Goal: Information Seeking & Learning: Find specific fact

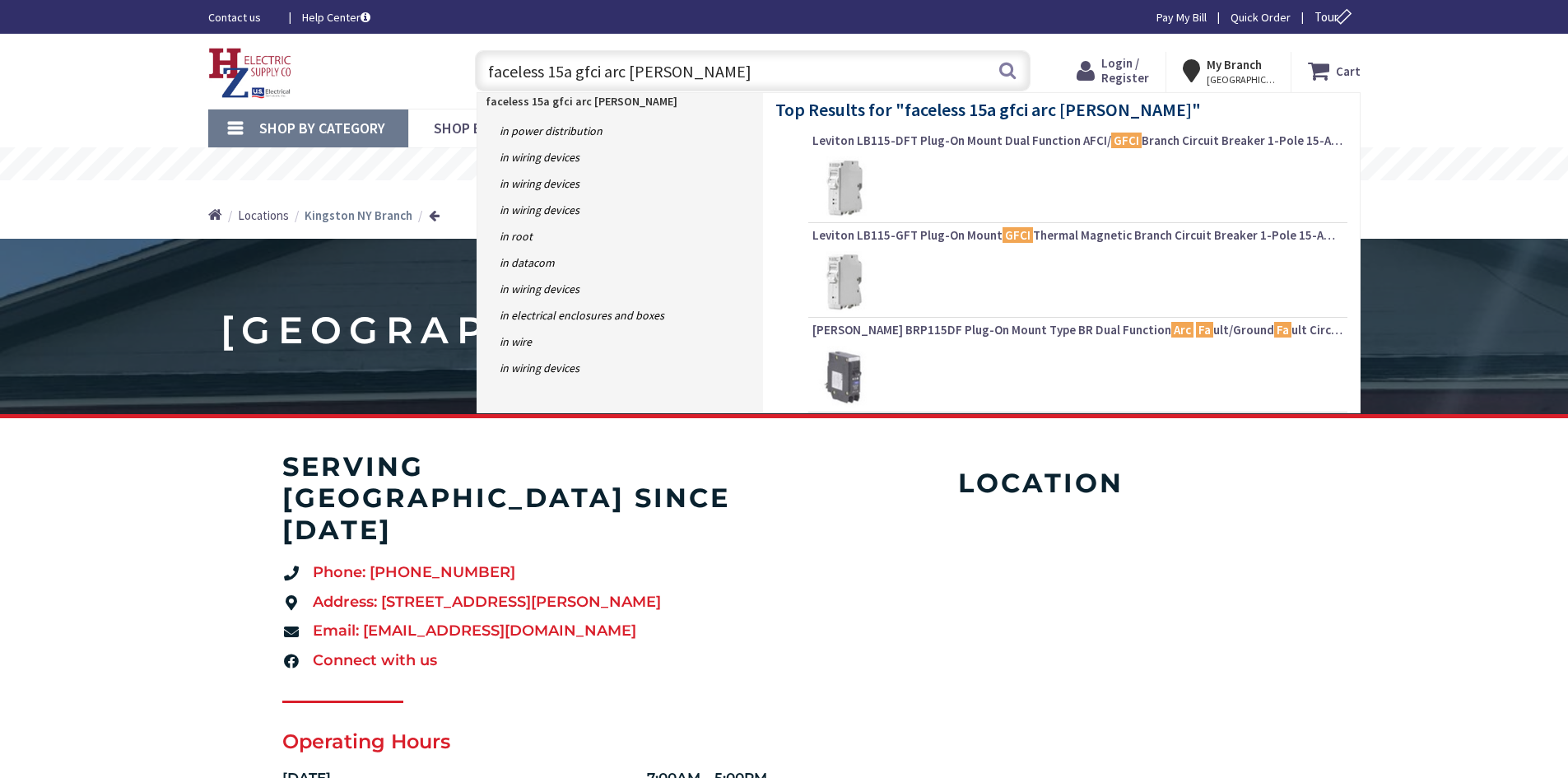
type input "faceless 15a gfci arc fault"
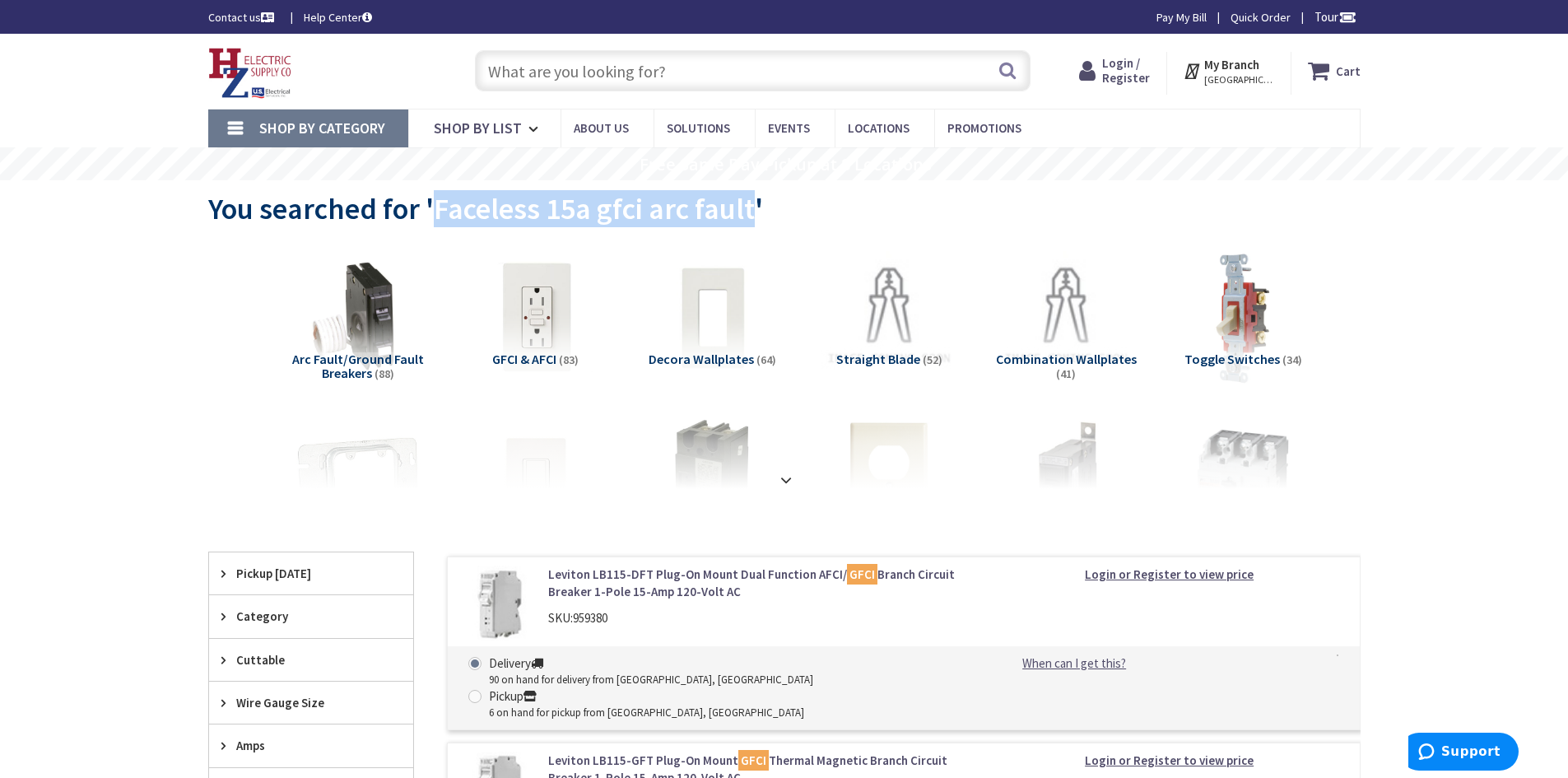
drag, startPoint x: 727, startPoint y: 216, endPoint x: 435, endPoint y: 204, distance: 292.2
click at [435, 204] on span "You searched for 'Faceless 15a gfci arc fault'" at bounding box center [485, 208] width 555 height 37
copy span "Faceless 15a gfci arc fault"
click at [657, 61] on input "text" at bounding box center [753, 71] width 556 height 41
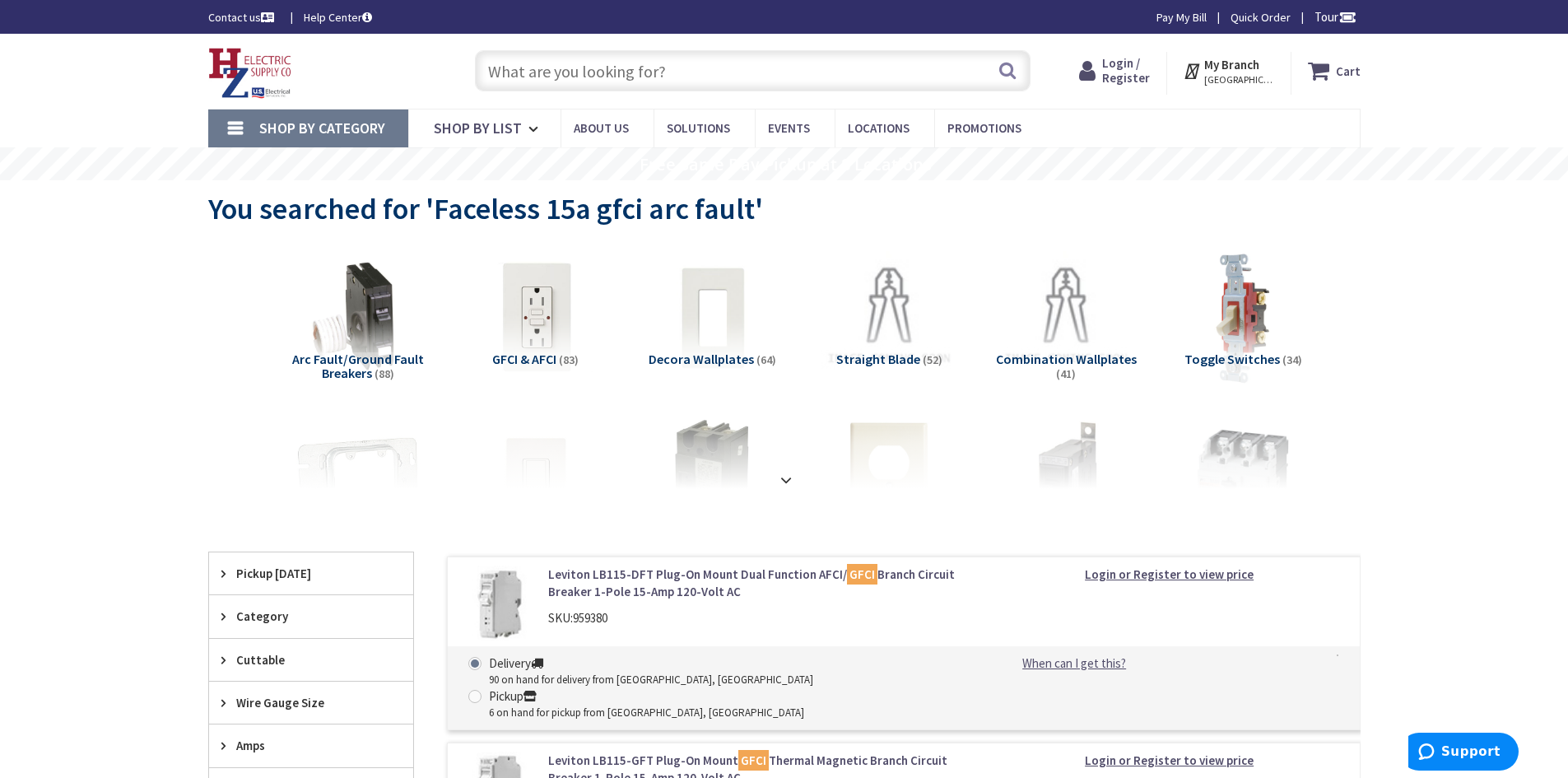
paste input "Faceless 15a gfci arc fault"
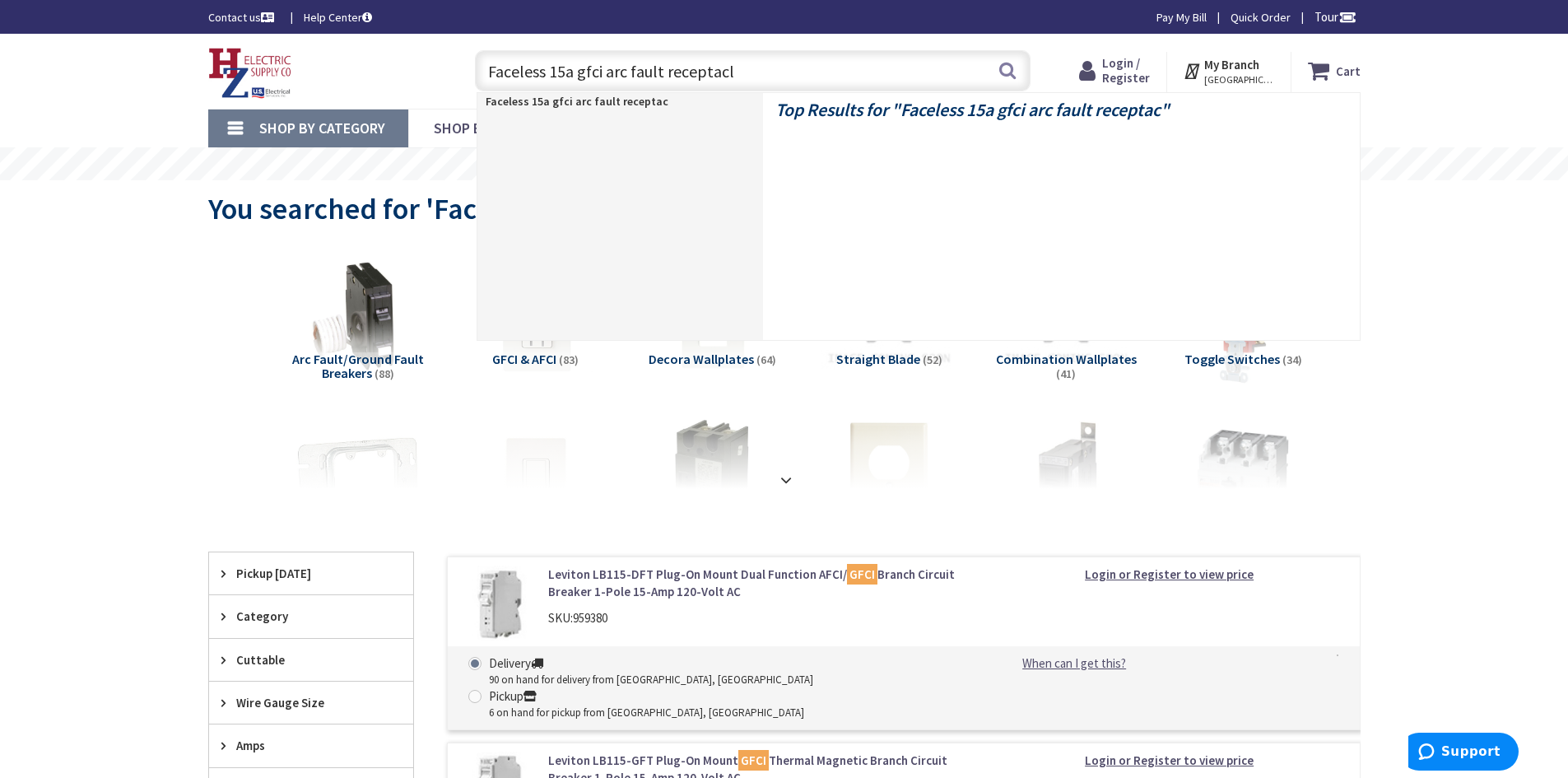
type input "Faceless 15a gfci arc fault receptacle"
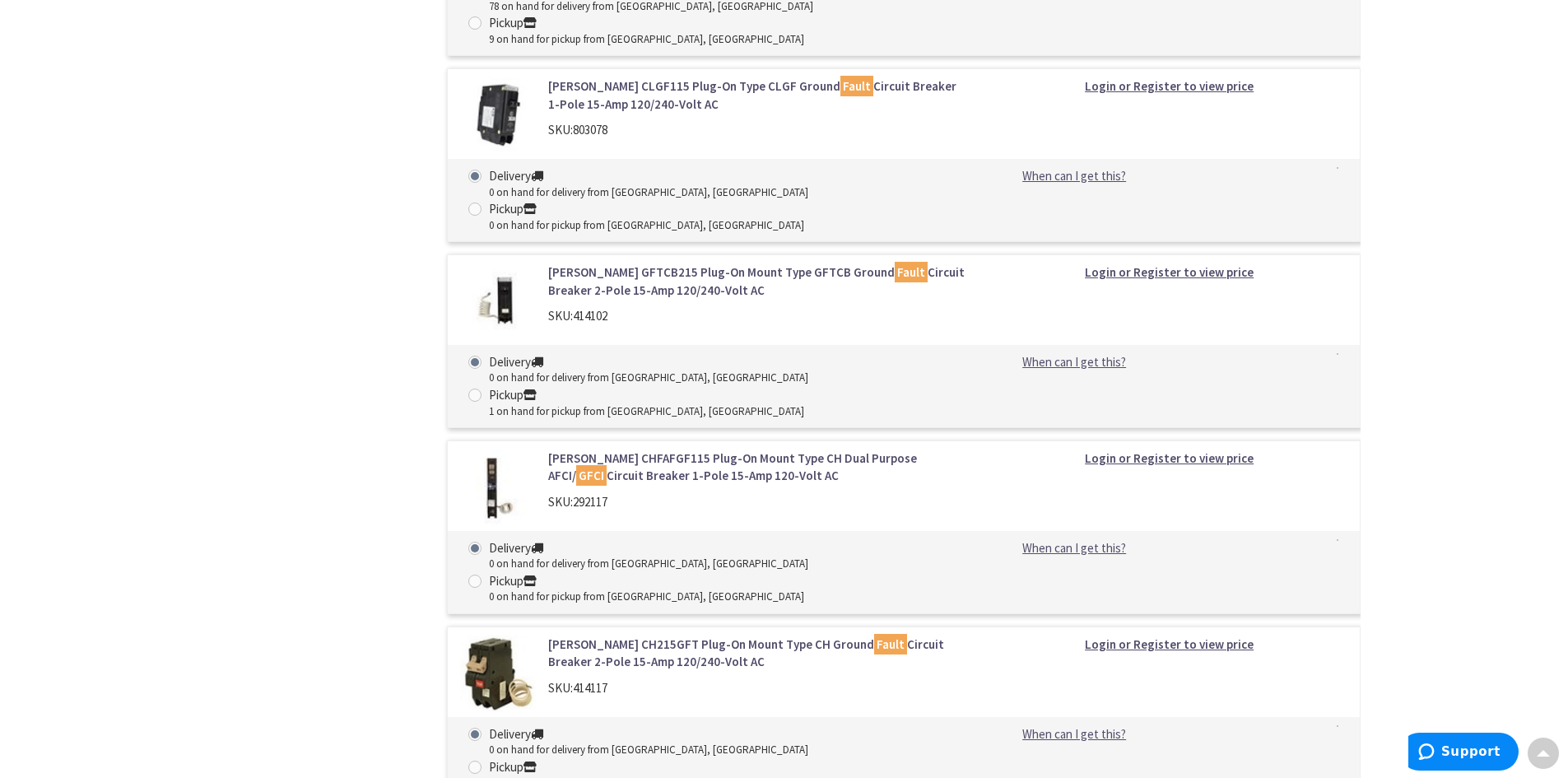
scroll to position [3706, 0]
